Goal: Navigation & Orientation: Find specific page/section

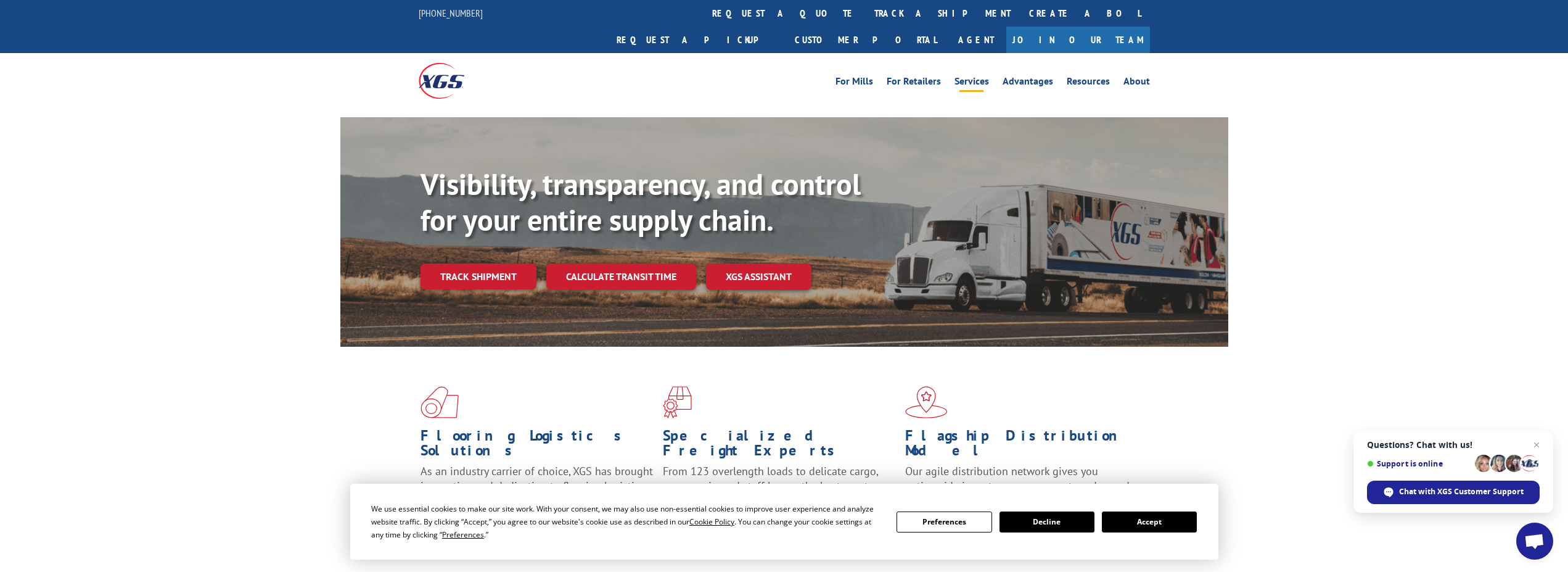
click at [981, 76] on link "Services" at bounding box center [972, 83] width 34 height 14
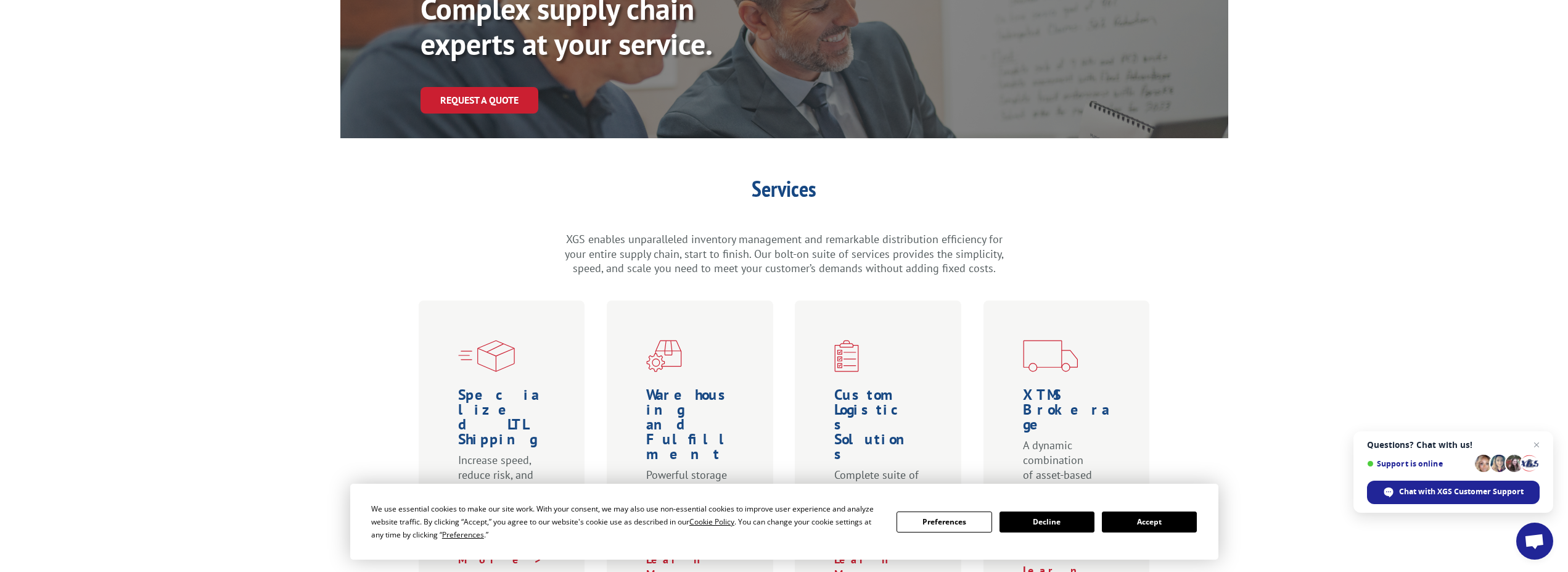
scroll to position [168, 0]
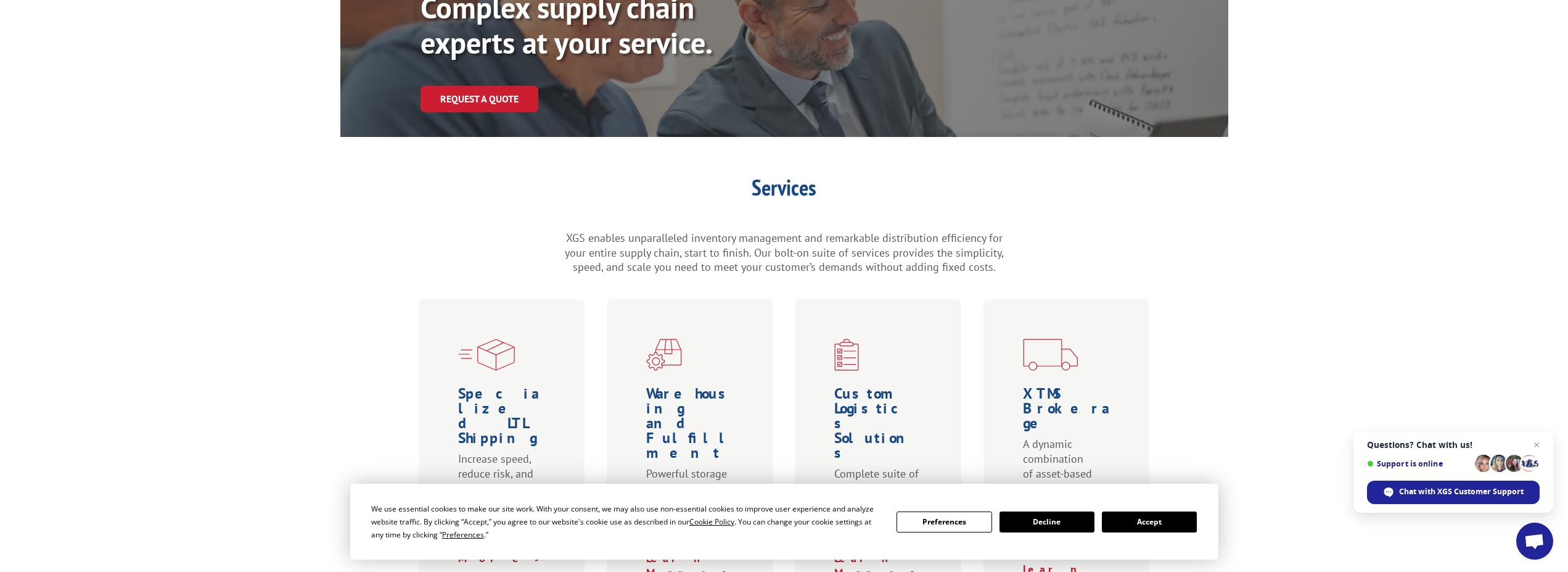
click at [1151, 521] on button "Accept" at bounding box center [1149, 521] width 95 height 21
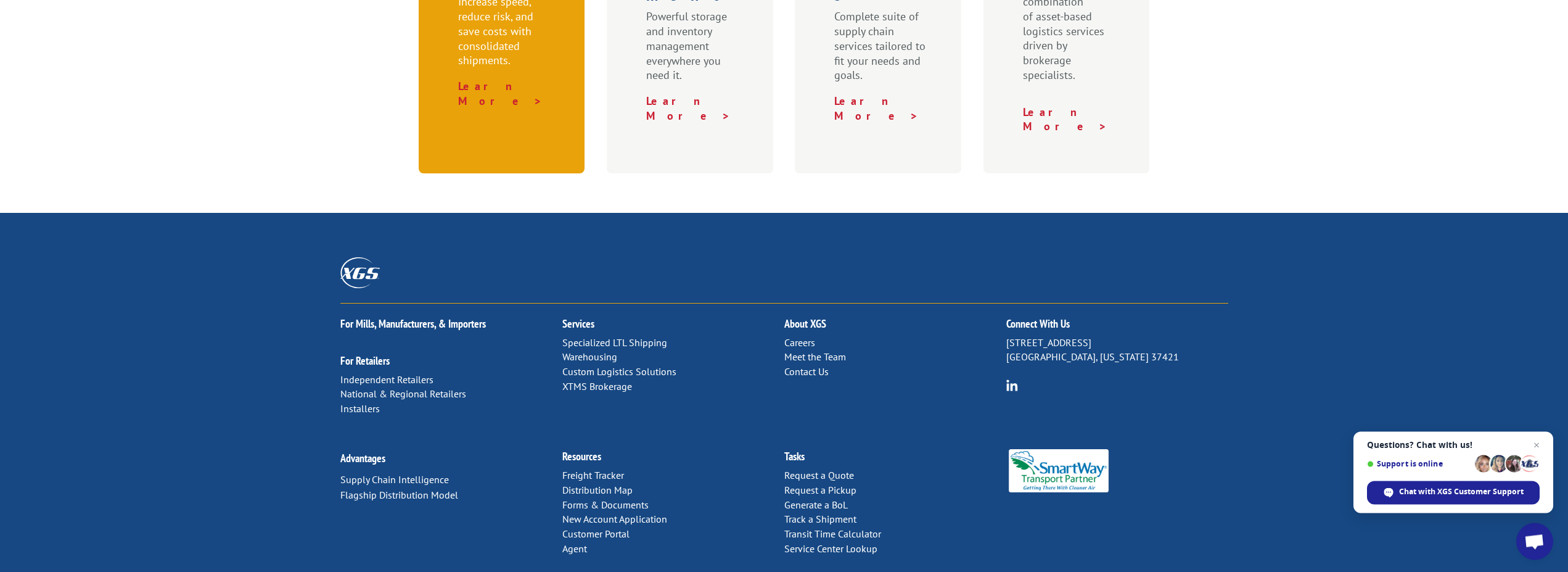
scroll to position [626, 0]
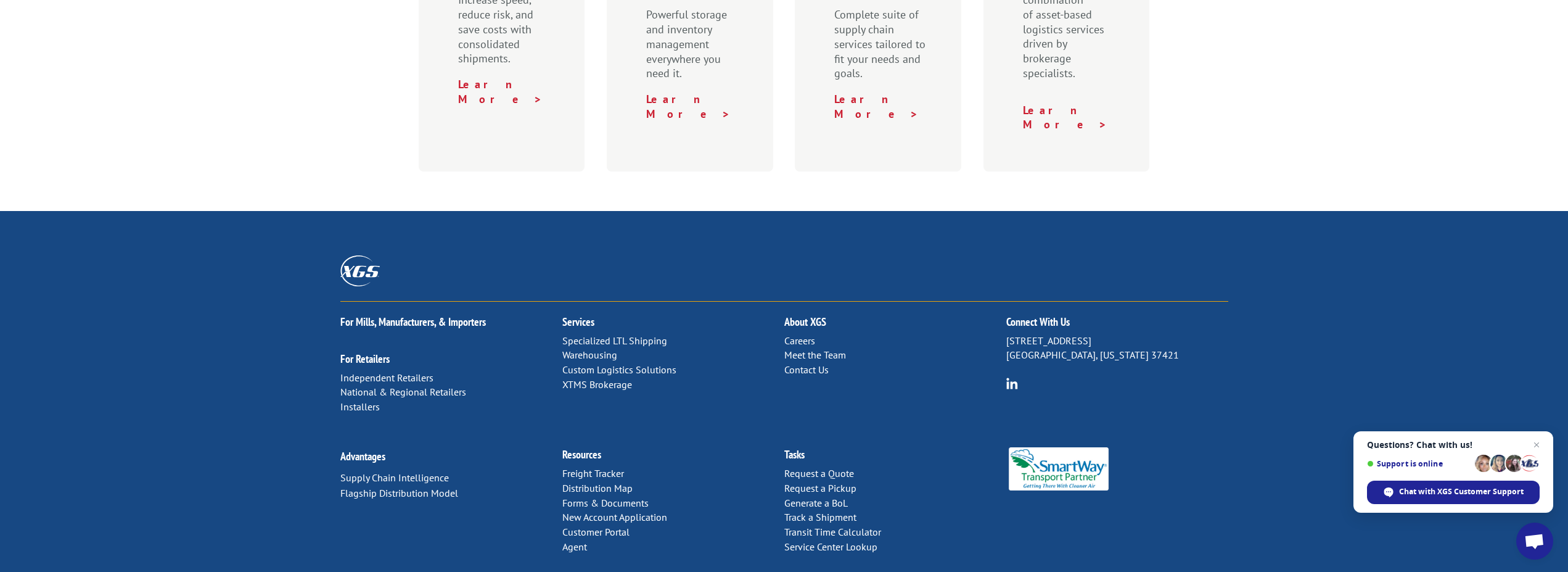
click at [615, 334] on link "Specialized LTL Shipping" at bounding box center [614, 340] width 104 height 13
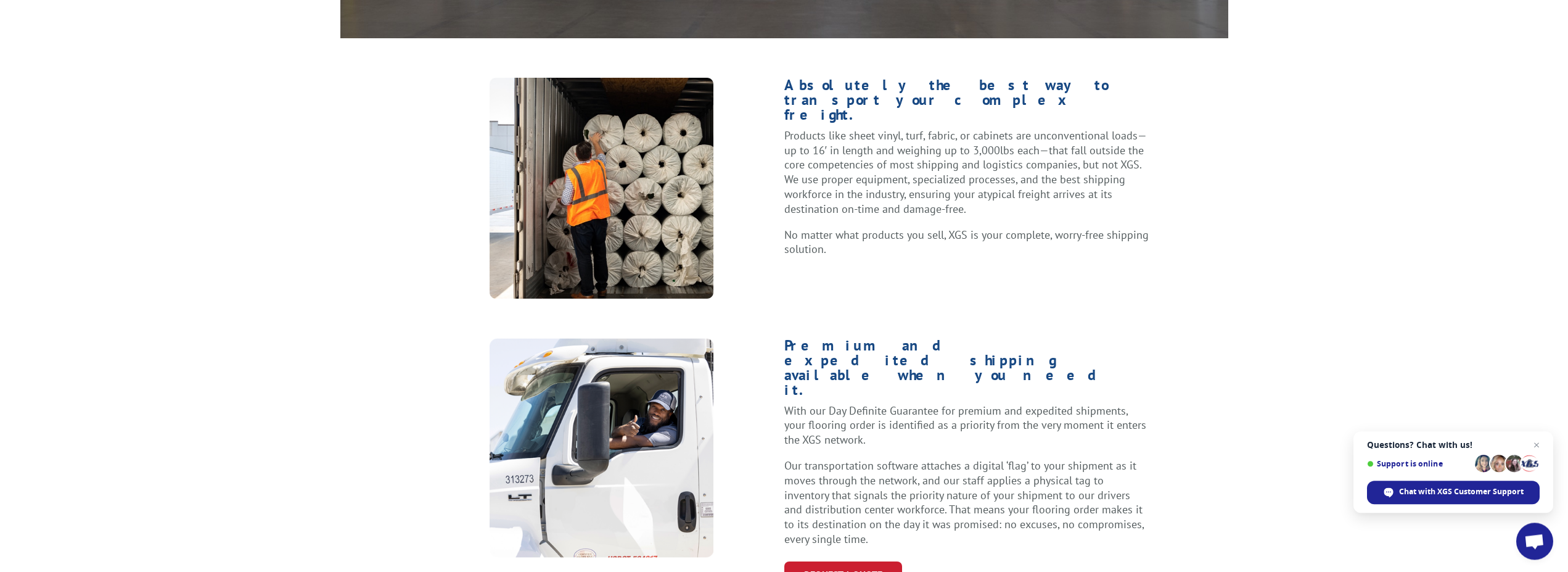
scroll to position [336, 0]
